Goal: Task Accomplishment & Management: Manage account settings

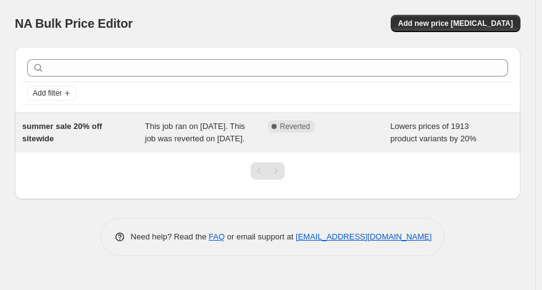
click at [70, 137] on div "summer sale 20% off sitewide" at bounding box center [83, 132] width 123 height 25
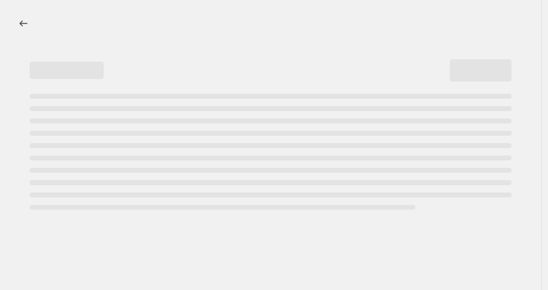
select select "percentage"
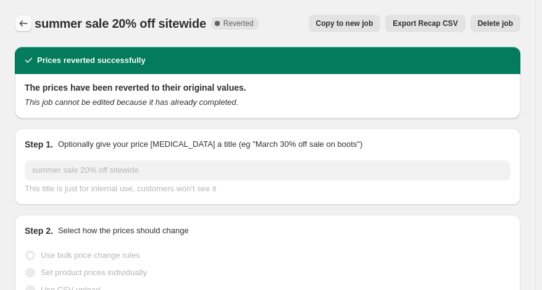
click at [22, 20] on icon "Price change jobs" at bounding box center [23, 23] width 12 height 12
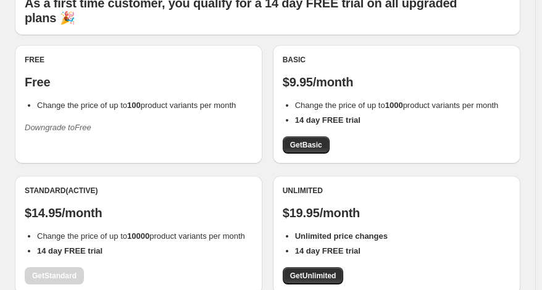
scroll to position [99, 0]
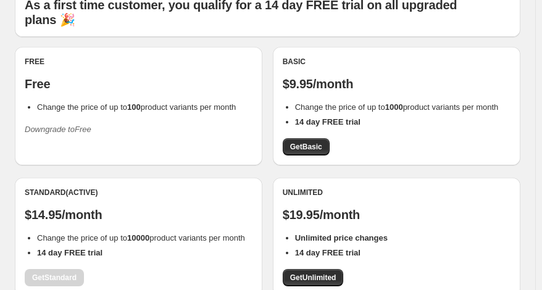
click at [143, 149] on div "Free Free Change the price of up to 100 product variants per month Downgrade to…" at bounding box center [138, 106] width 247 height 118
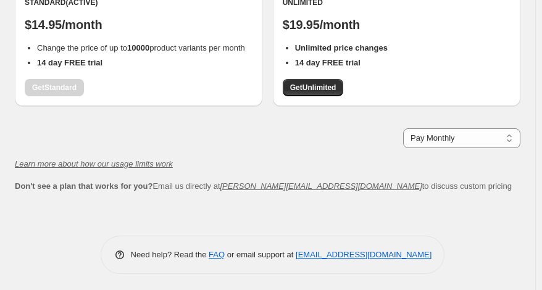
scroll to position [291, 0]
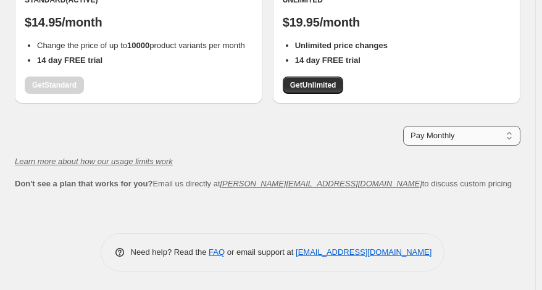
click at [466, 133] on select "Pay Monthly Pay Yearly (Save 16%)" at bounding box center [461, 136] width 117 height 20
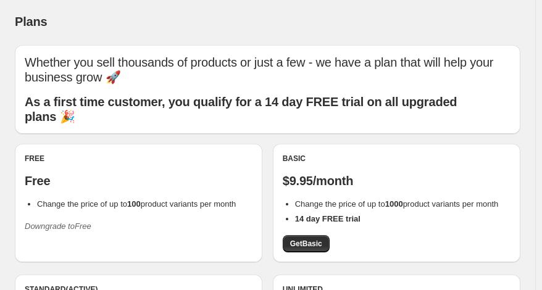
scroll to position [0, 0]
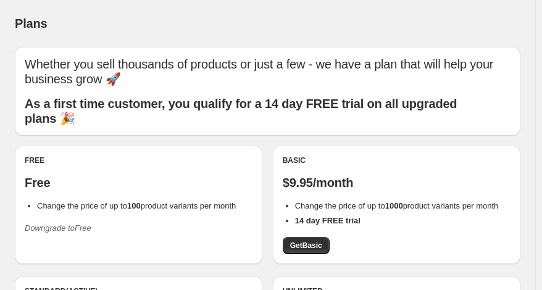
click at [57, 231] on icon "Downgrade to Free" at bounding box center [58, 227] width 67 height 9
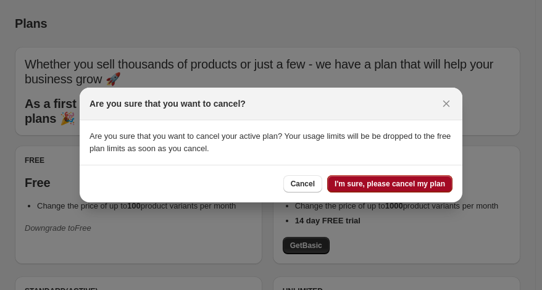
click at [377, 181] on span "I'm sure, please cancel my plan" at bounding box center [389, 184] width 110 height 10
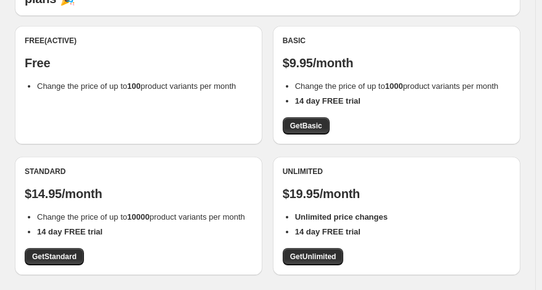
scroll to position [121, 0]
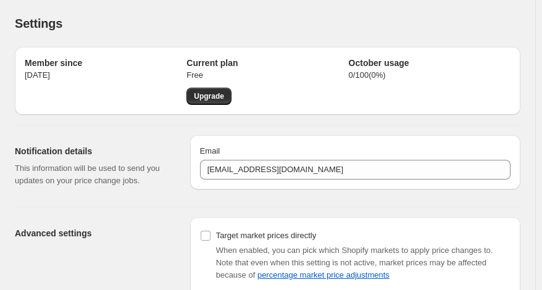
click at [293, 12] on div "Settings. This page is ready Settings" at bounding box center [267, 23] width 505 height 47
